Goal: Communication & Community: Connect with others

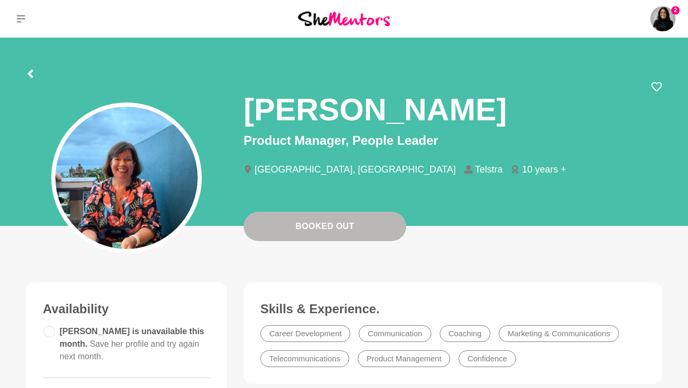
scroll to position [454, 0]
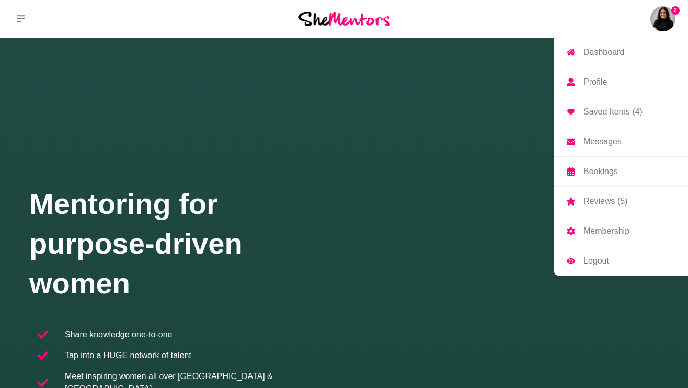
click at [610, 116] on p "Saved Items (4)" at bounding box center [613, 112] width 59 height 8
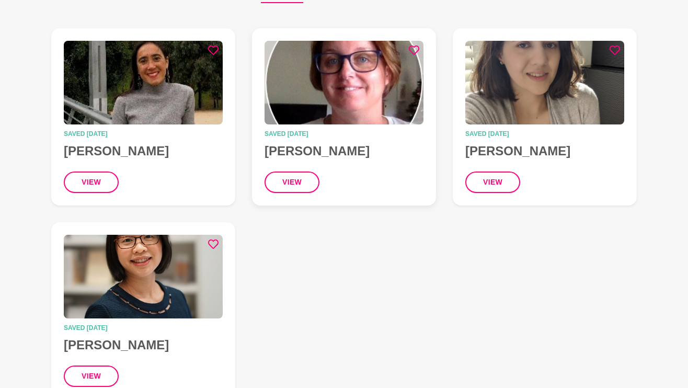
scroll to position [152, 0]
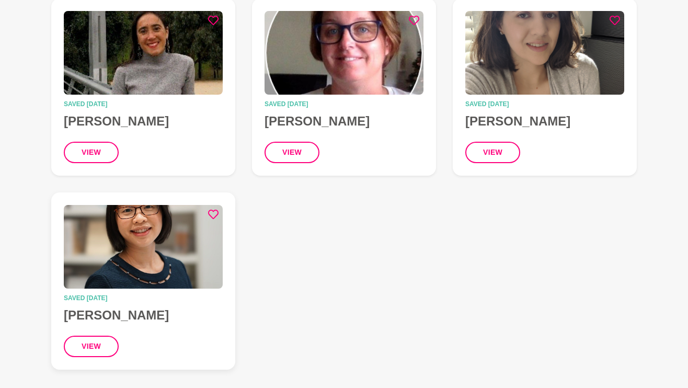
click at [176, 286] on img at bounding box center [143, 247] width 159 height 84
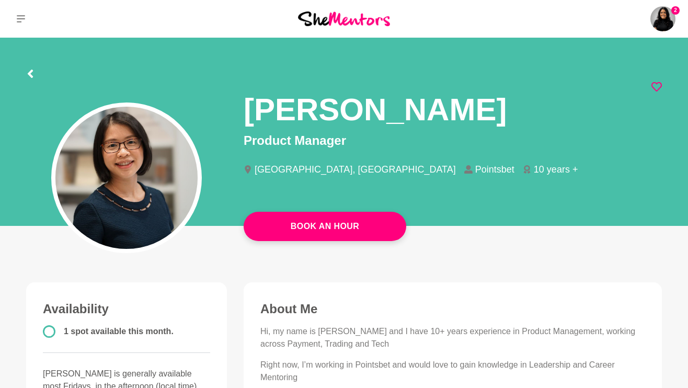
click at [32, 73] on icon at bounding box center [30, 74] width 8 height 8
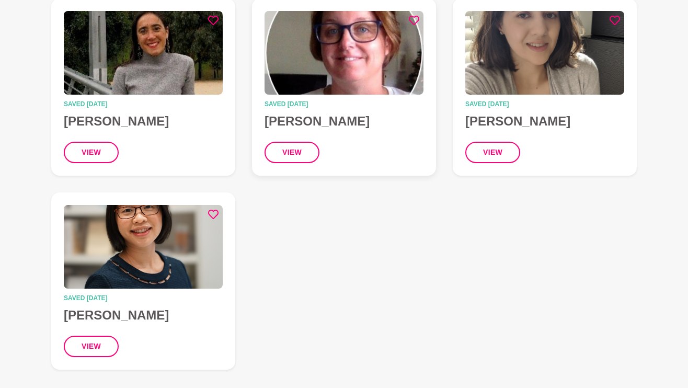
click at [311, 115] on h4 "Maria Holden" at bounding box center [344, 121] width 159 height 16
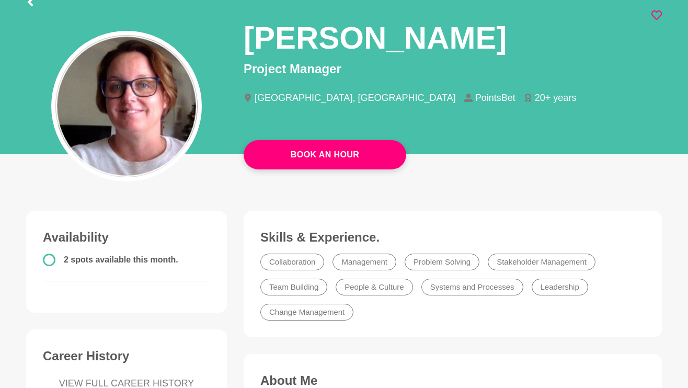
scroll to position [74, 0]
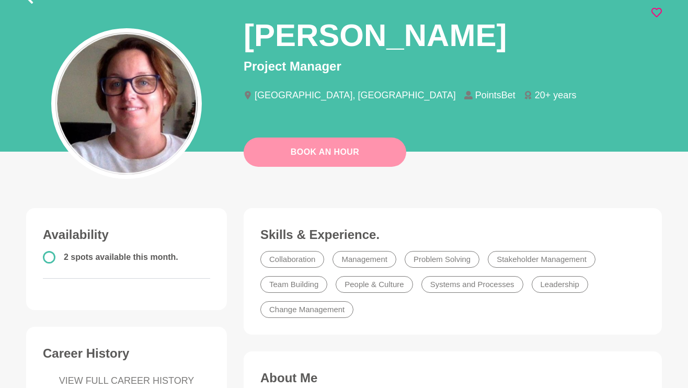
click at [378, 159] on button "Book An Hour" at bounding box center [325, 152] width 163 height 29
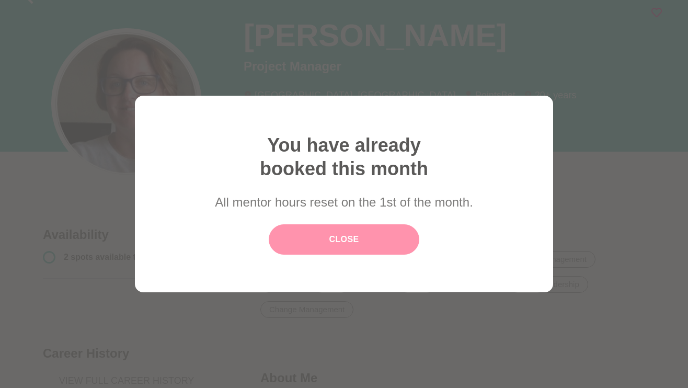
click at [368, 236] on link "Close" at bounding box center [344, 239] width 151 height 30
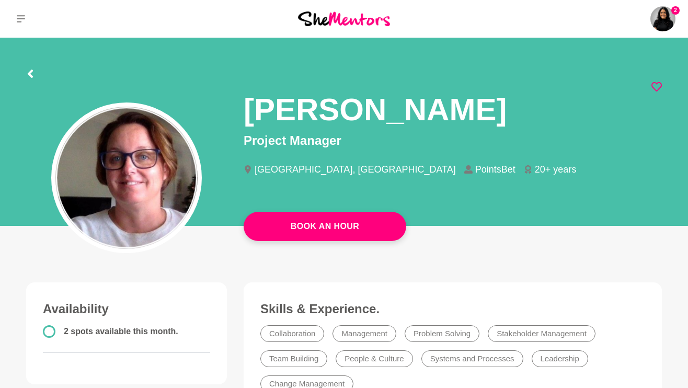
scroll to position [0, 0]
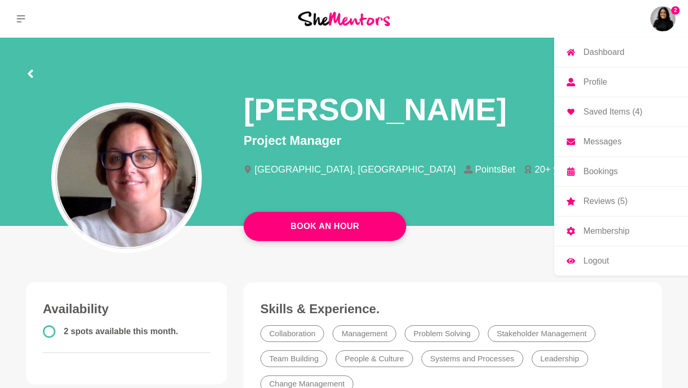
click at [666, 11] on img at bounding box center [662, 18] width 25 height 25
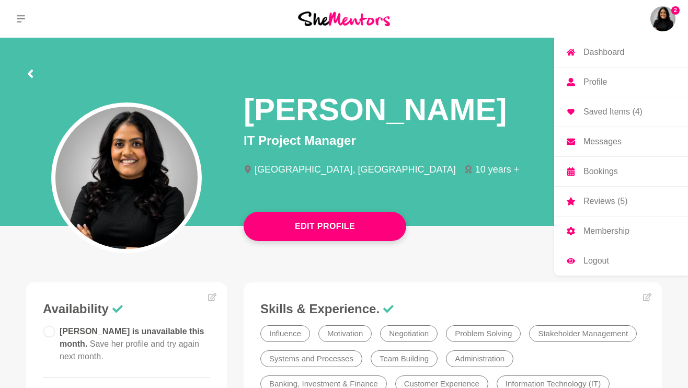
click at [607, 174] on p "Bookings" at bounding box center [601, 171] width 35 height 8
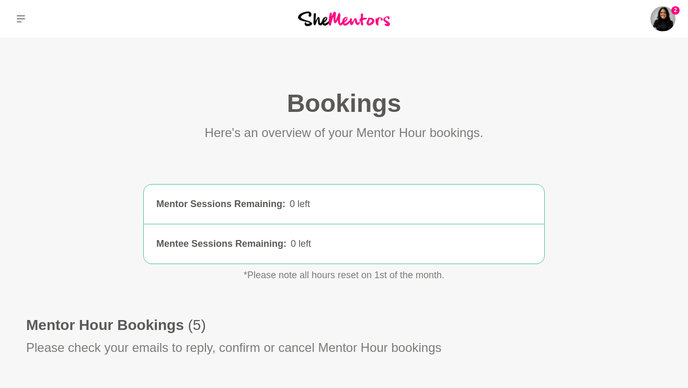
click at [438, 209] on div "0 left" at bounding box center [411, 204] width 242 height 14
click at [290, 201] on div "0 left" at bounding box center [411, 204] width 242 height 14
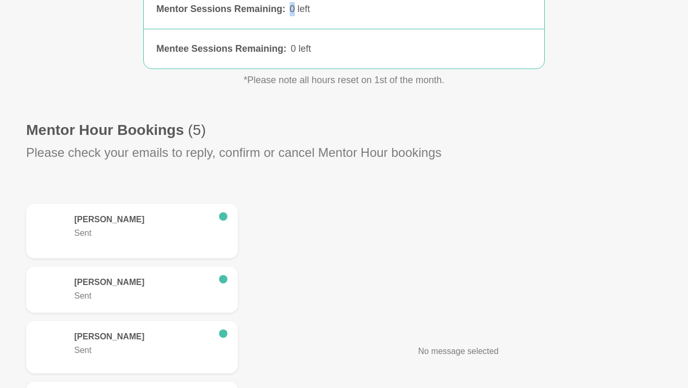
scroll to position [196, 0]
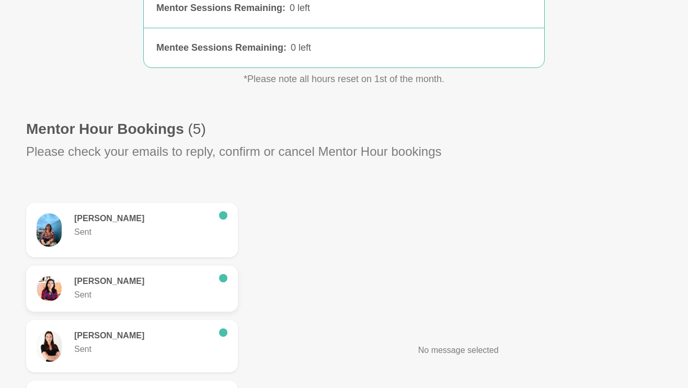
click at [161, 301] on div "Diana Philip Sent" at bounding box center [132, 288] width 191 height 25
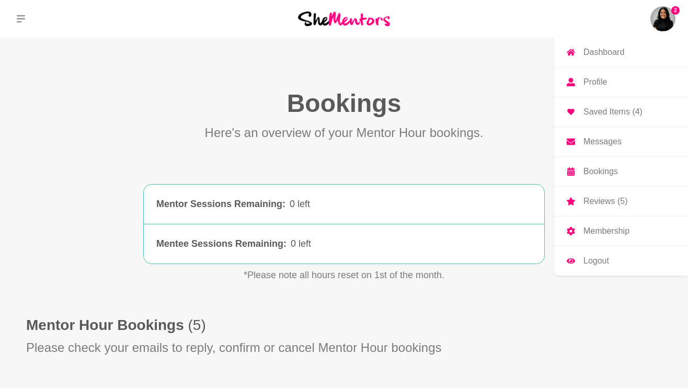
click at [665, 20] on img at bounding box center [662, 18] width 25 height 25
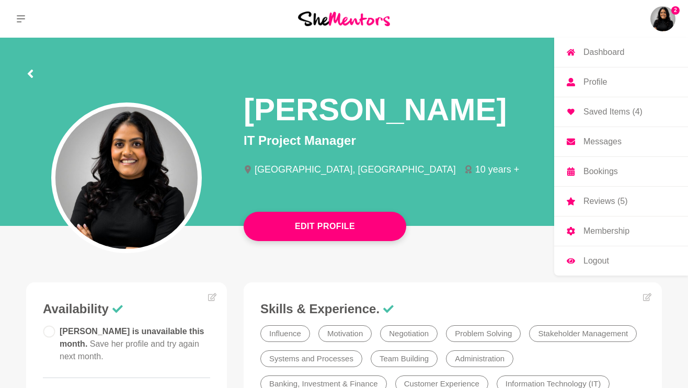
click at [600, 135] on link "Messages" at bounding box center [621, 141] width 134 height 29
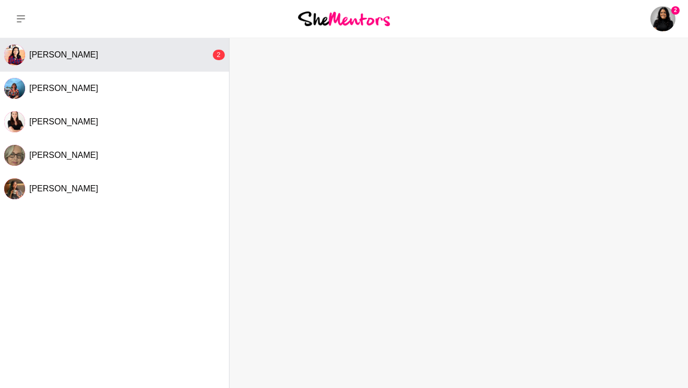
click at [68, 51] on span "Diana Philip" at bounding box center [63, 54] width 69 height 9
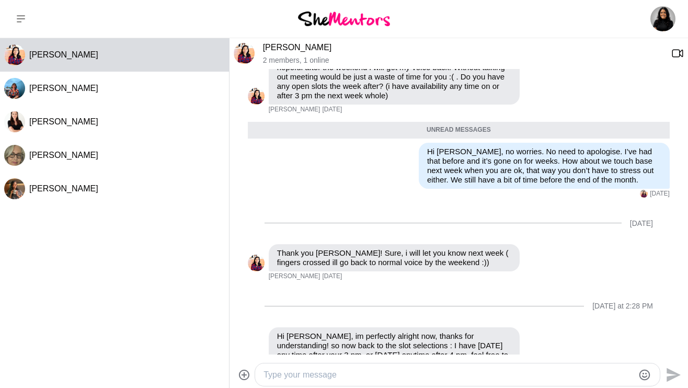
scroll to position [700, 0]
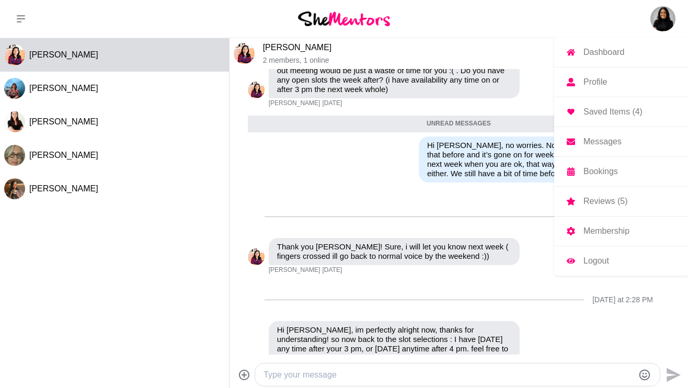
click at [661, 16] on img at bounding box center [662, 18] width 25 height 25
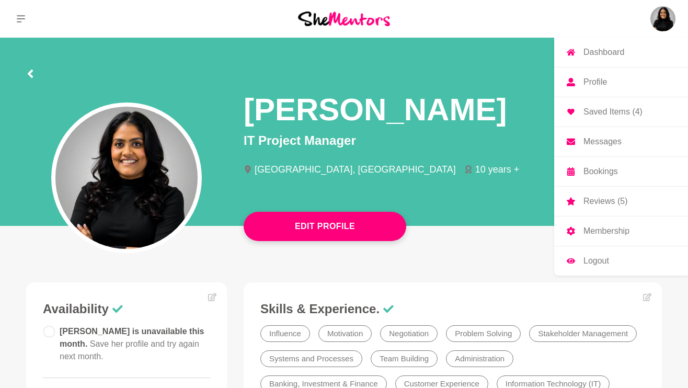
click at [581, 131] on link "Messages" at bounding box center [621, 141] width 134 height 29
